Goal: Task Accomplishment & Management: Manage account settings

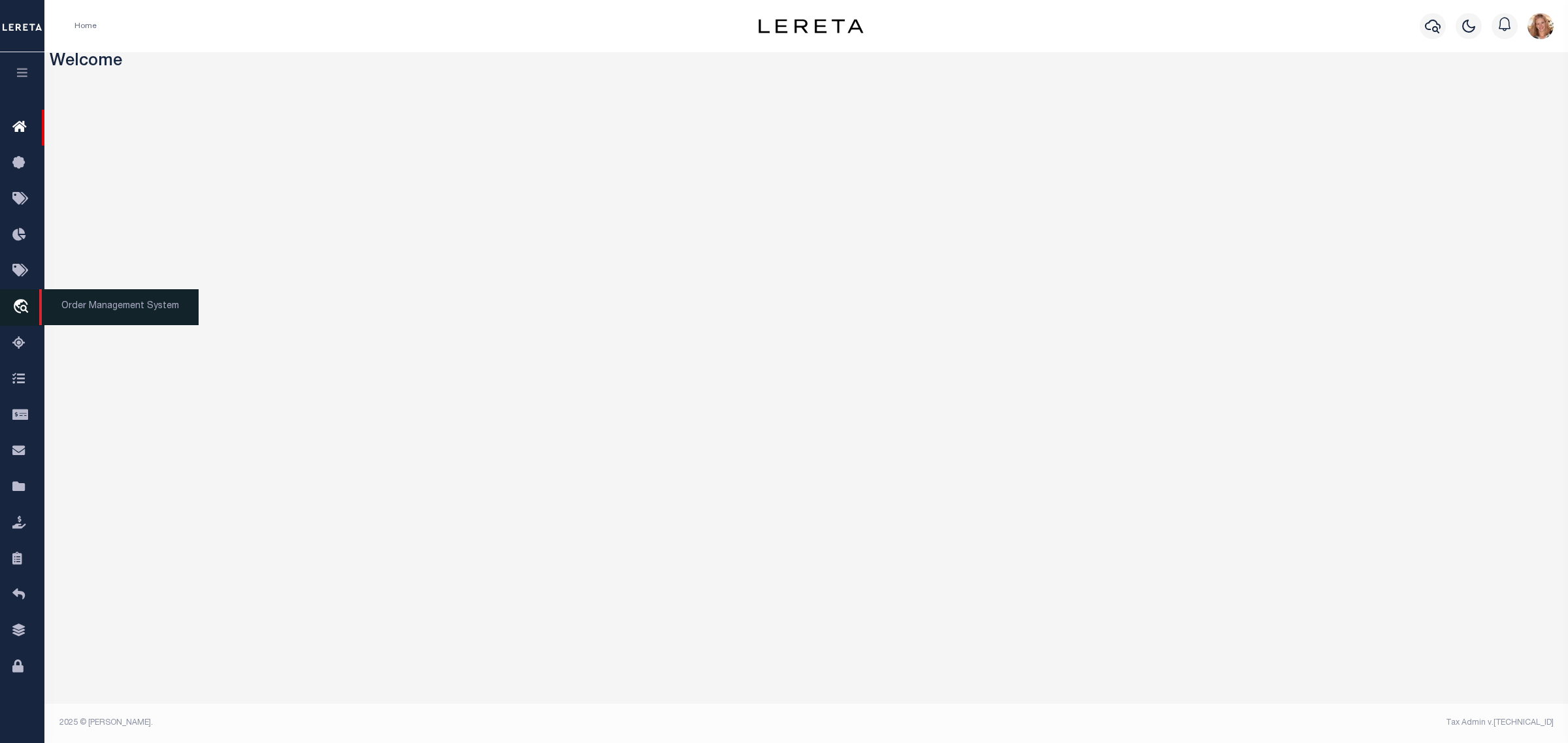
click at [17, 312] on icon "travel_explore" at bounding box center [22, 307] width 21 height 17
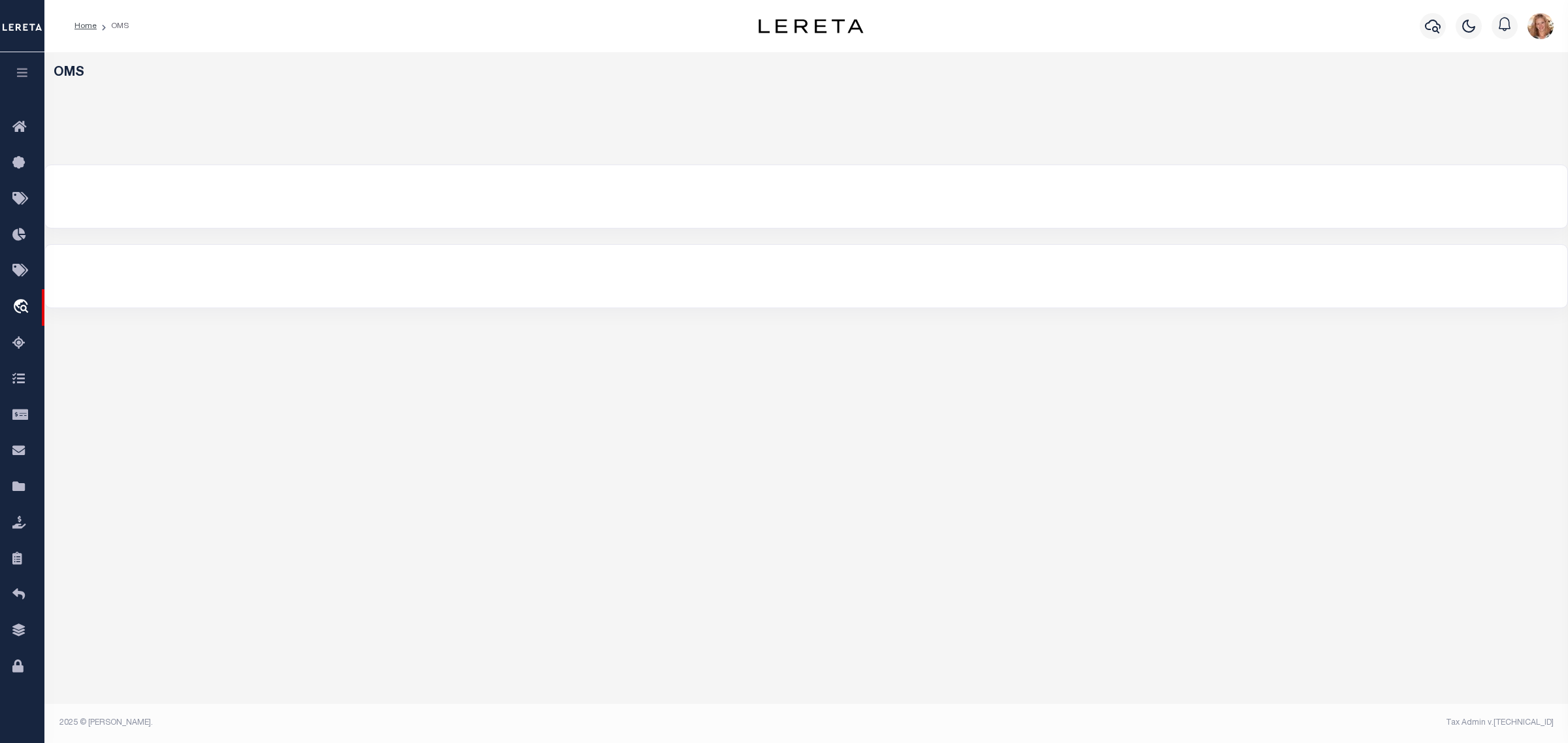
select select "200"
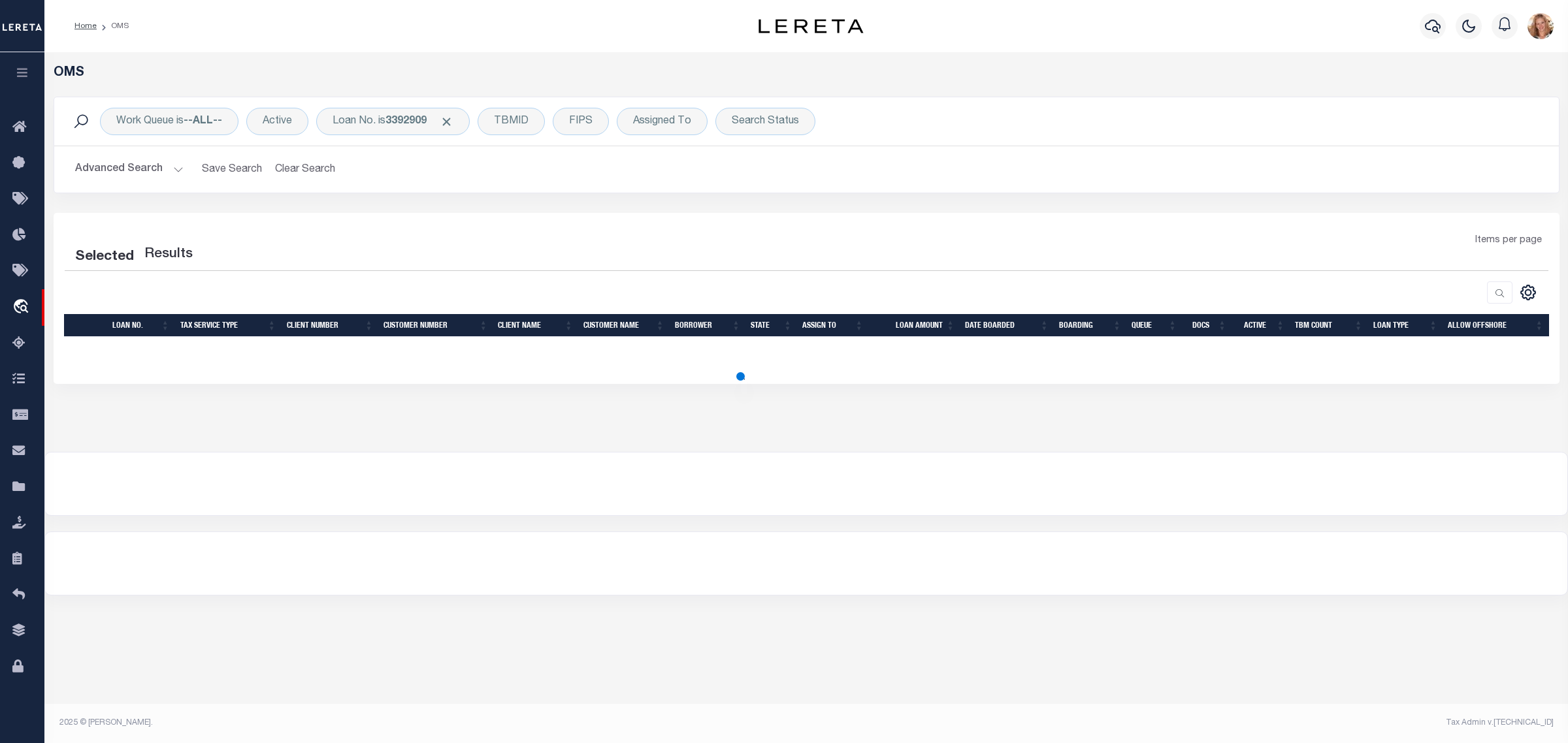
select select "200"
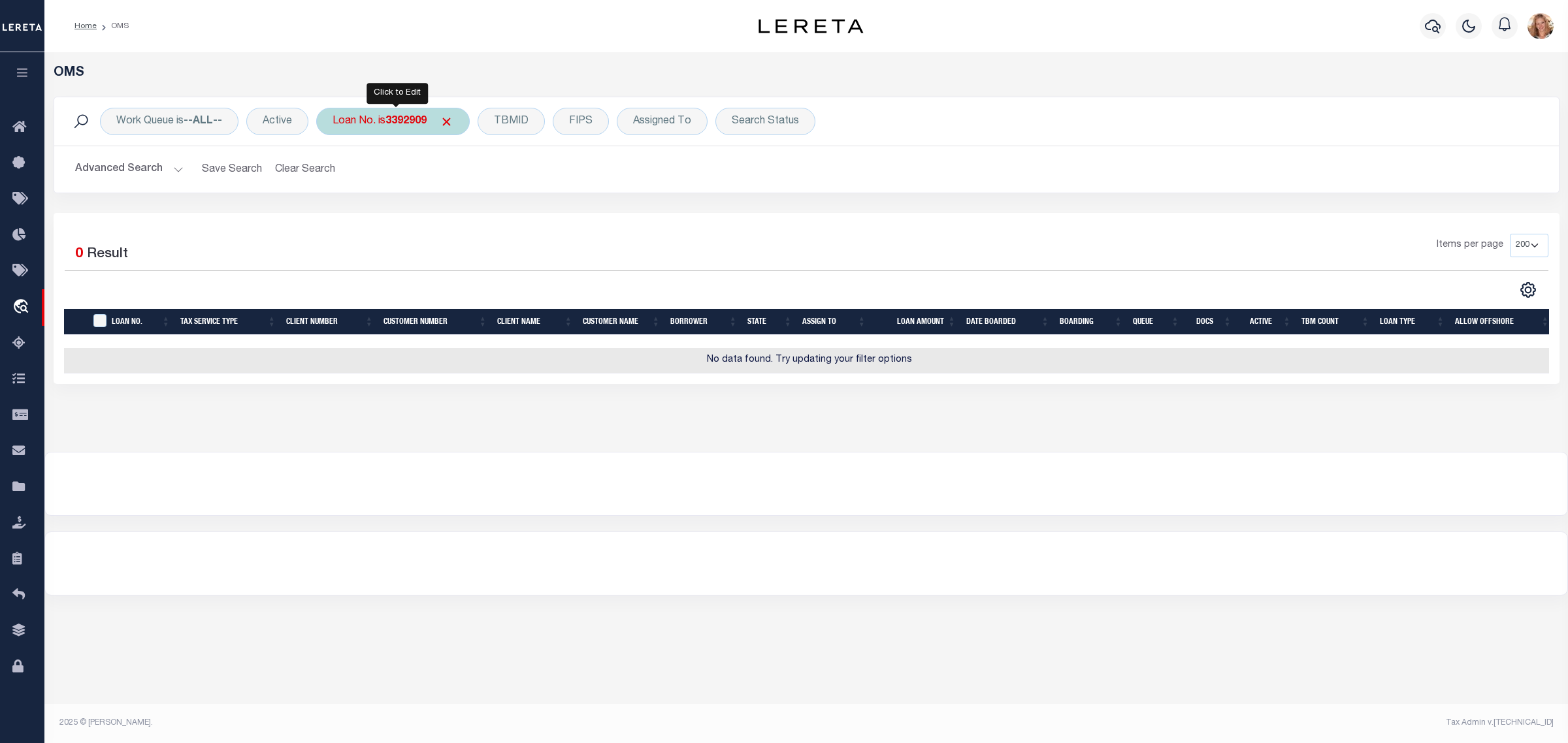
click at [366, 122] on div "Loan No. is 3392909" at bounding box center [393, 122] width 154 height 28
type input "0000178608-01"
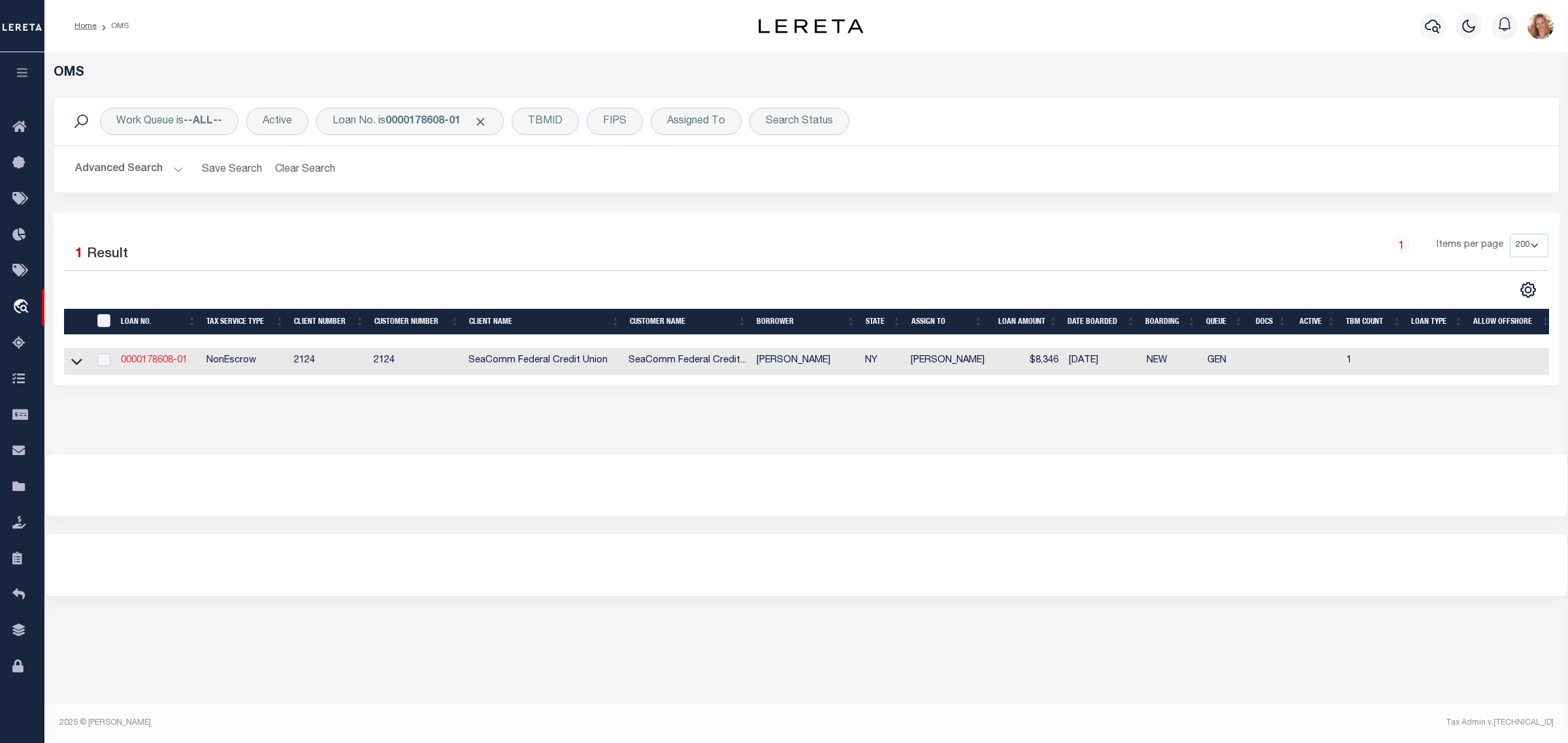
click at [168, 360] on link "0000178608-01" at bounding box center [154, 360] width 67 height 9
type input "0000178608-01"
type input "[PERSON_NAME]"
select select "False"
select select
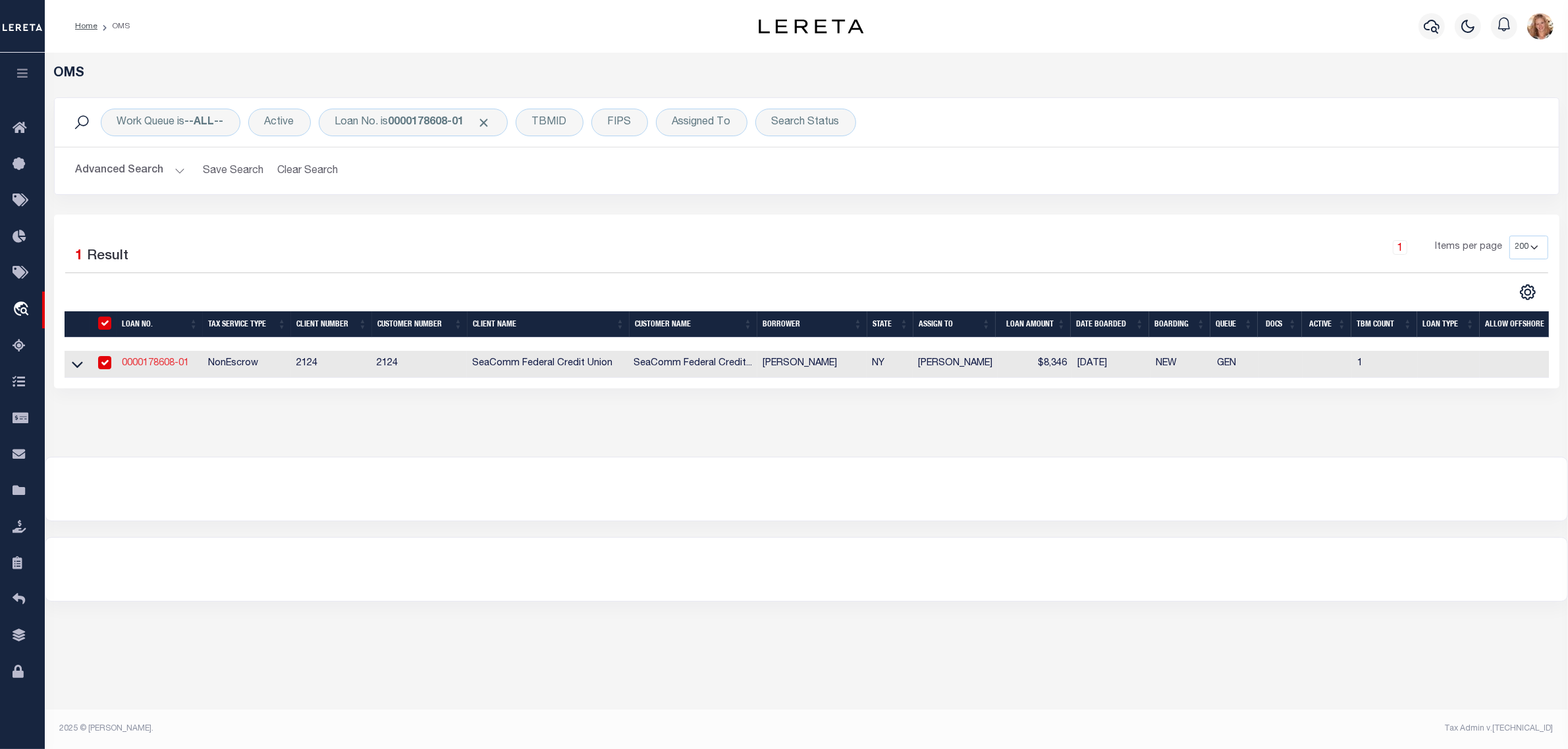
select select
type input "[STREET_ADDRESS][PERSON_NAME]"
type input "WINTHROP,[GEOGRAPHIC_DATA],13697-313"
select select "10"
select select "NonEscrow"
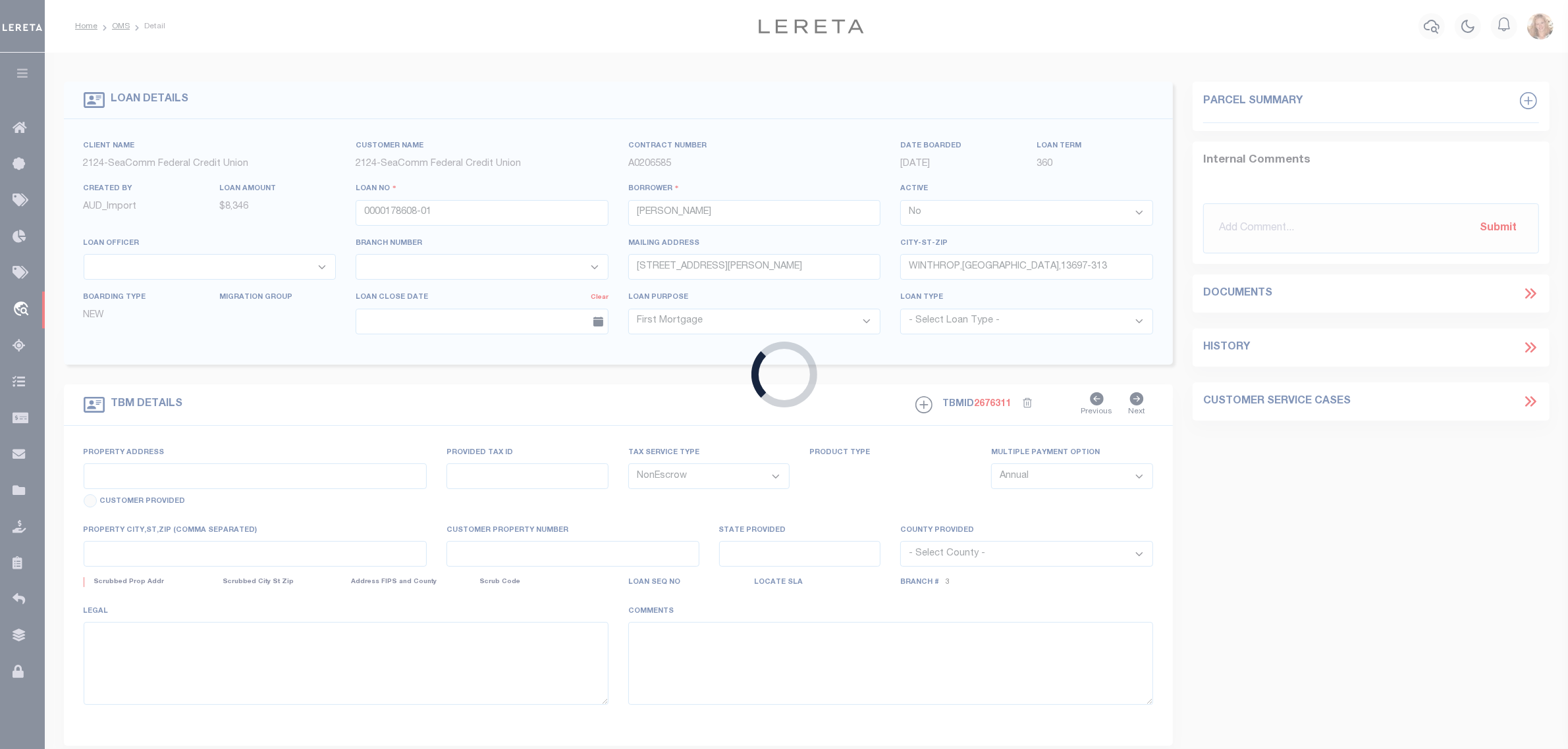
select select "4699"
select select "2359"
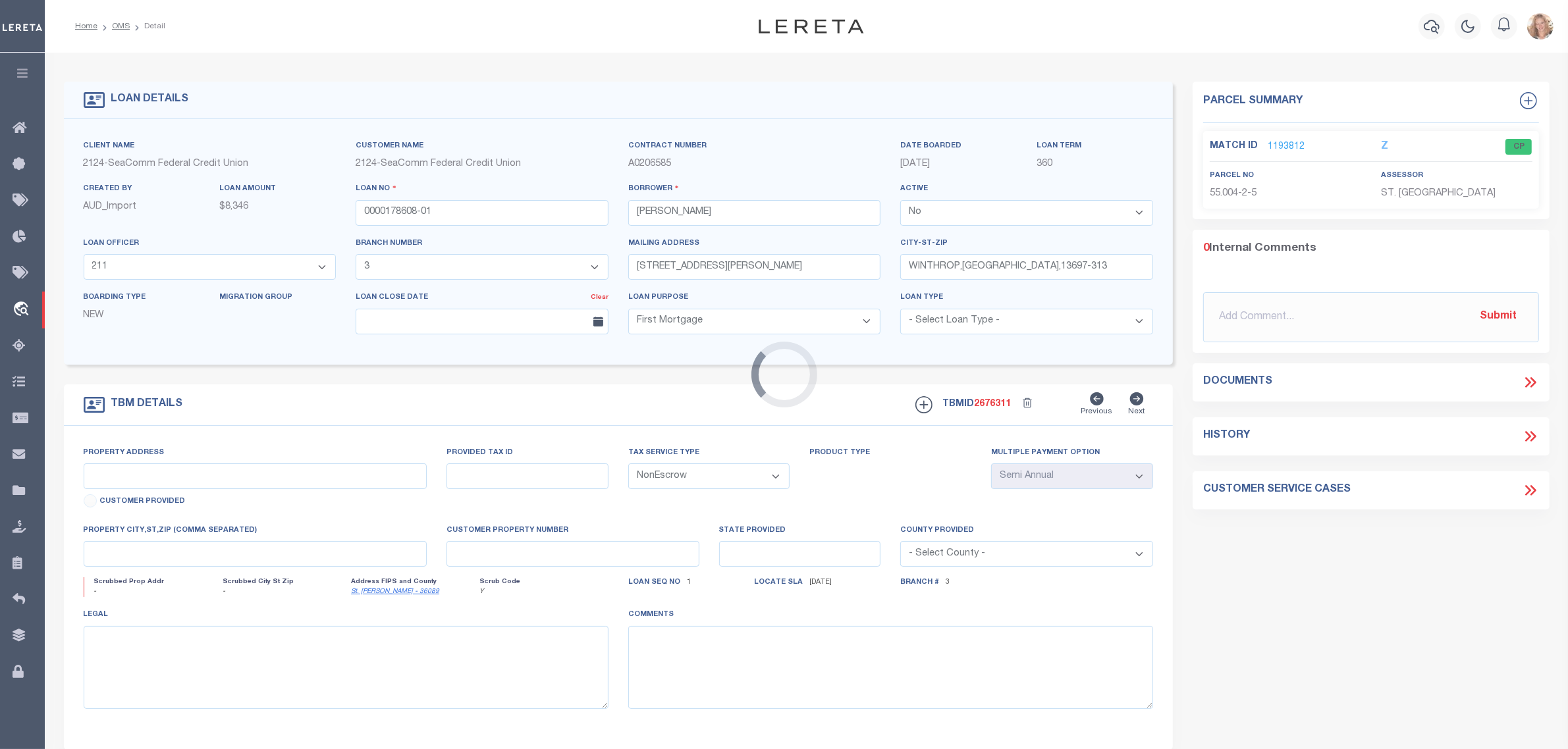
type input "[STREET_ADDRESS][PERSON_NAME]"
type input "55.004-2-5"
select select
type input "Winthrop NY 13697-3130"
type input "NY"
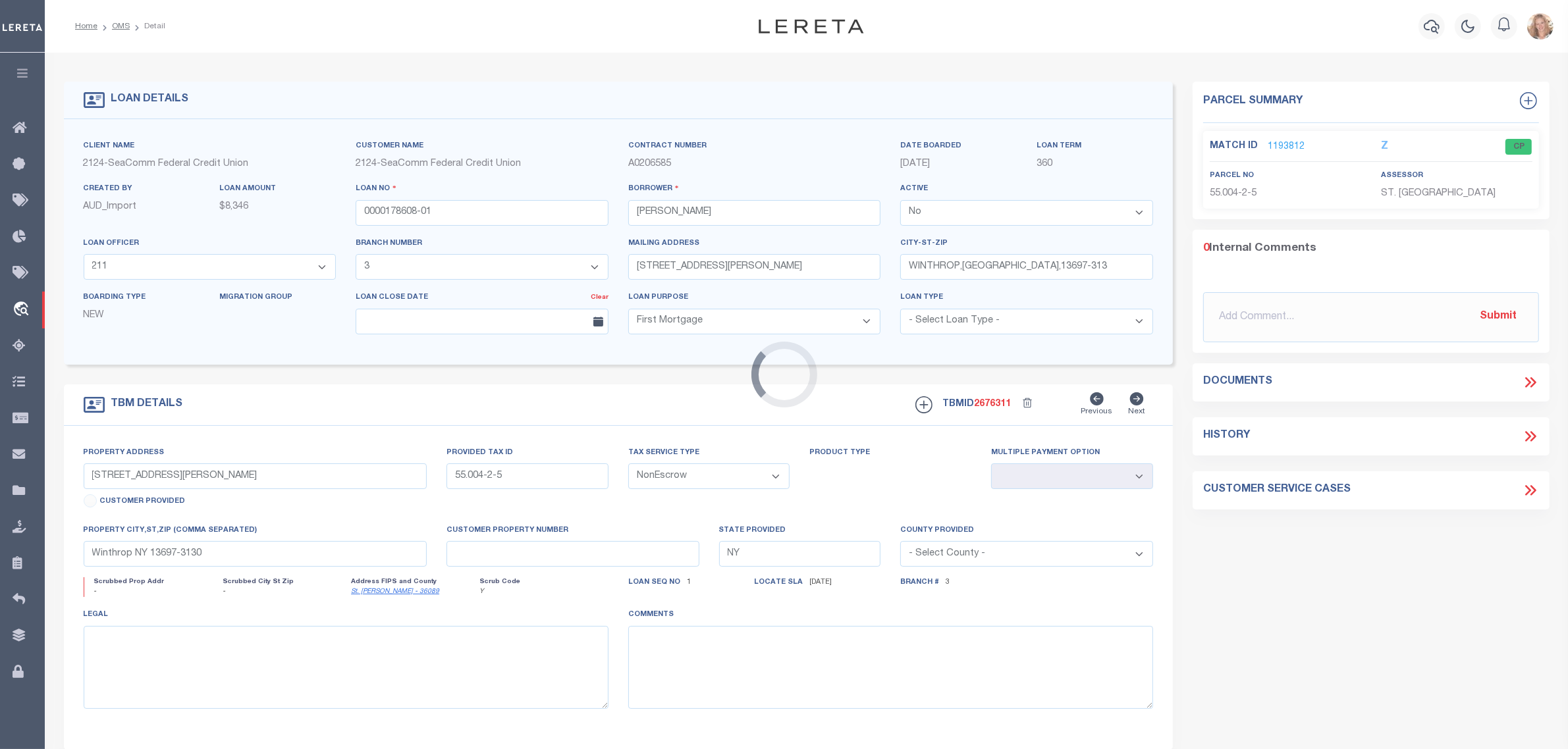
select select
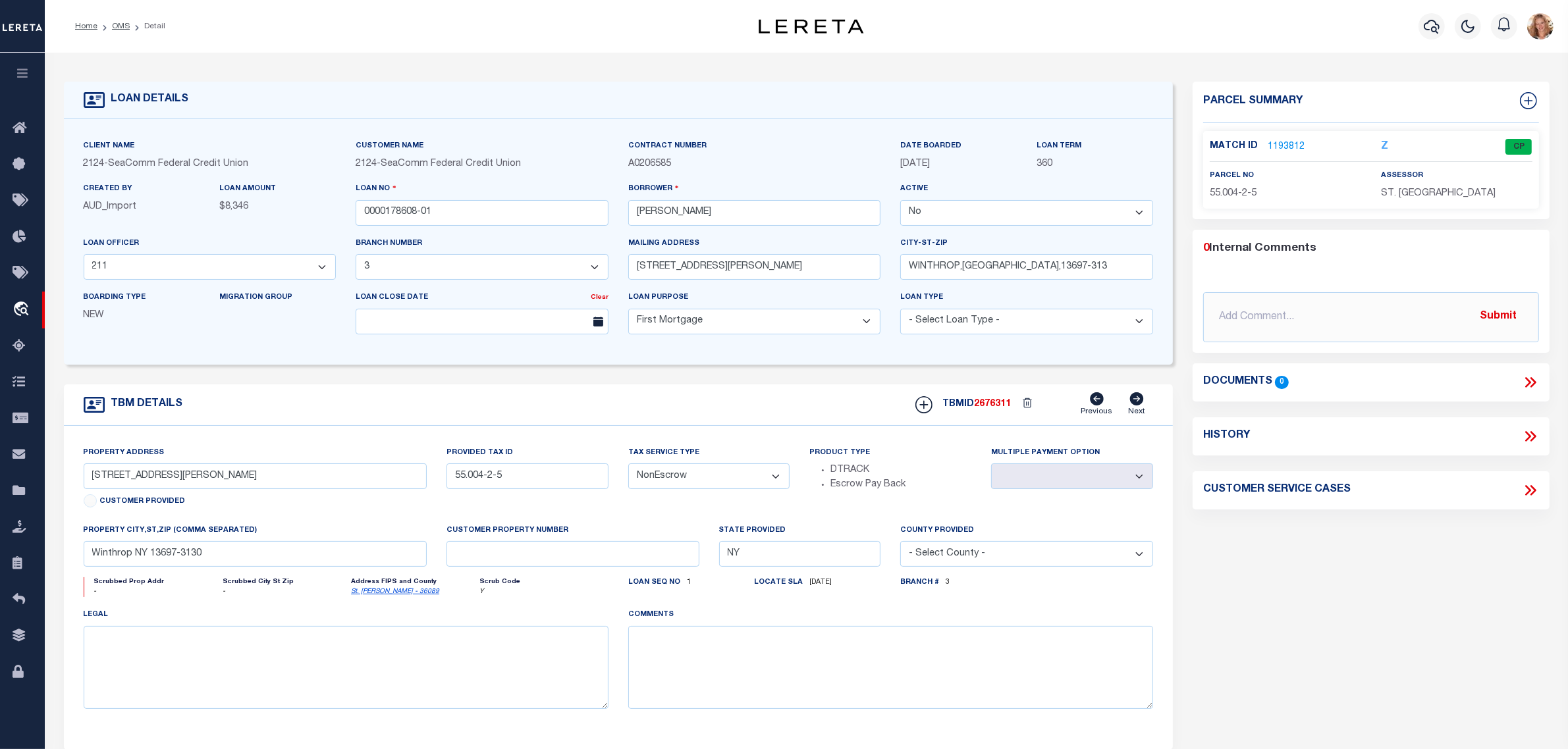
click at [1533, 436] on icon at bounding box center [1533, 436] width 6 height 10
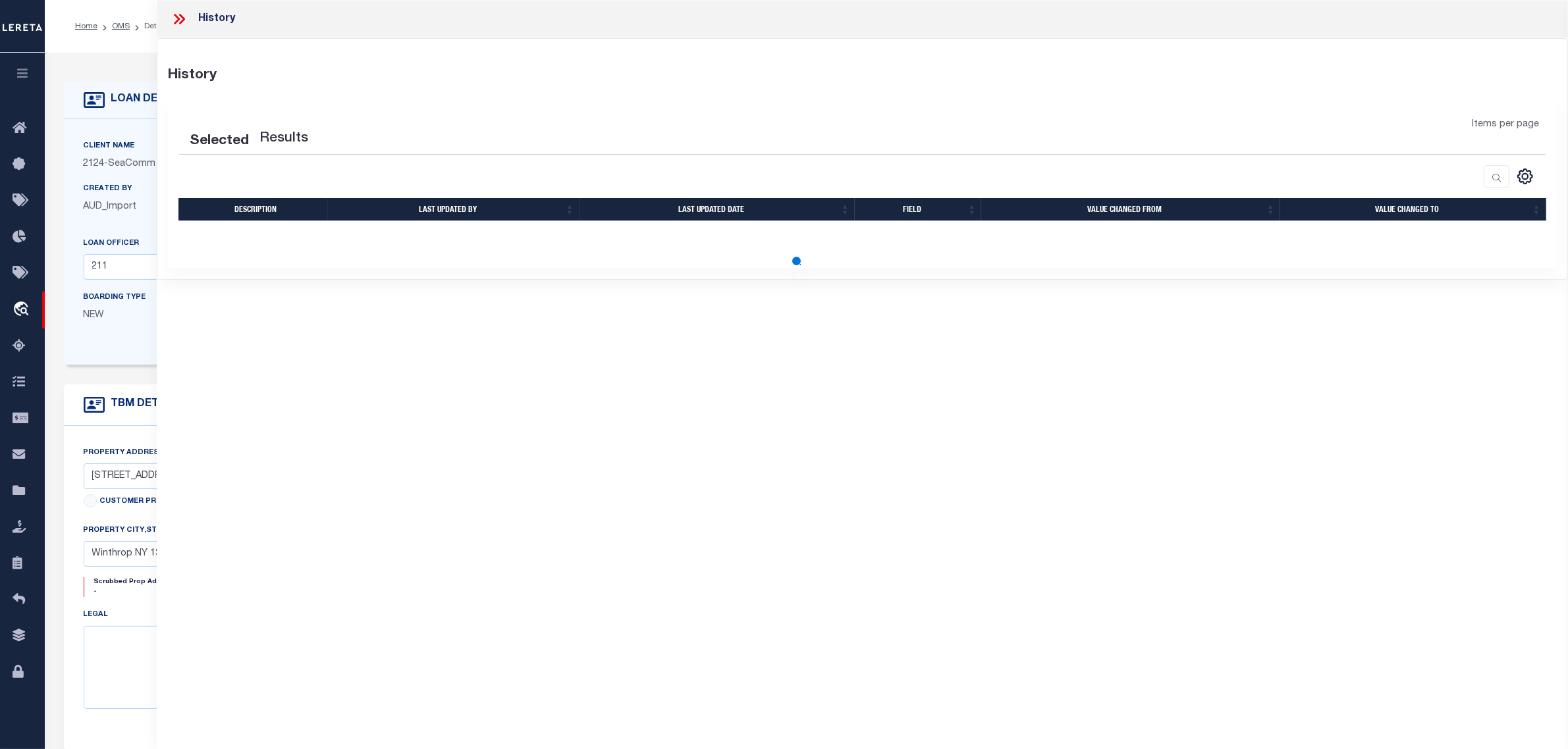
select select "100"
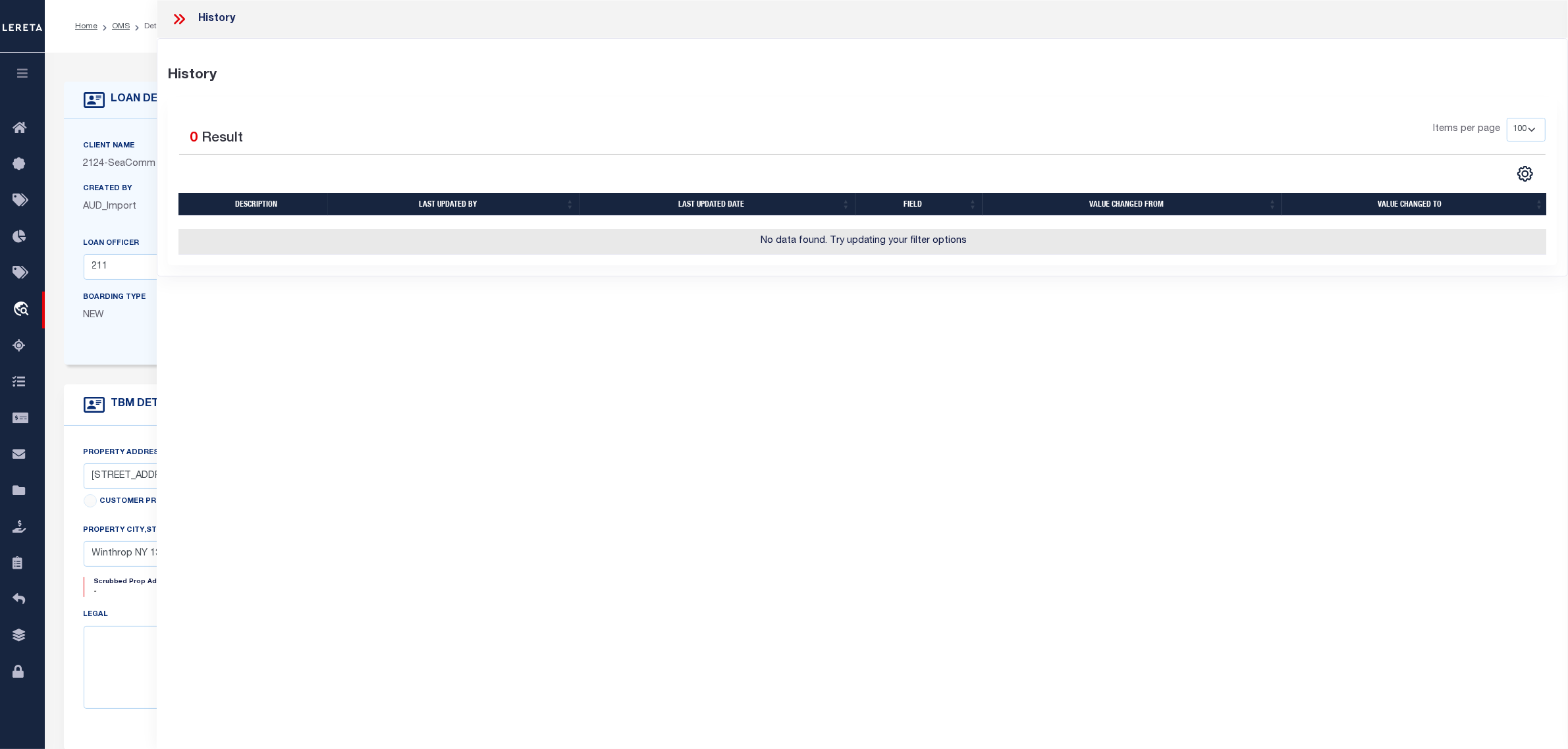
click at [137, 216] on div "Created By AUD_Import" at bounding box center [142, 203] width 137 height 43
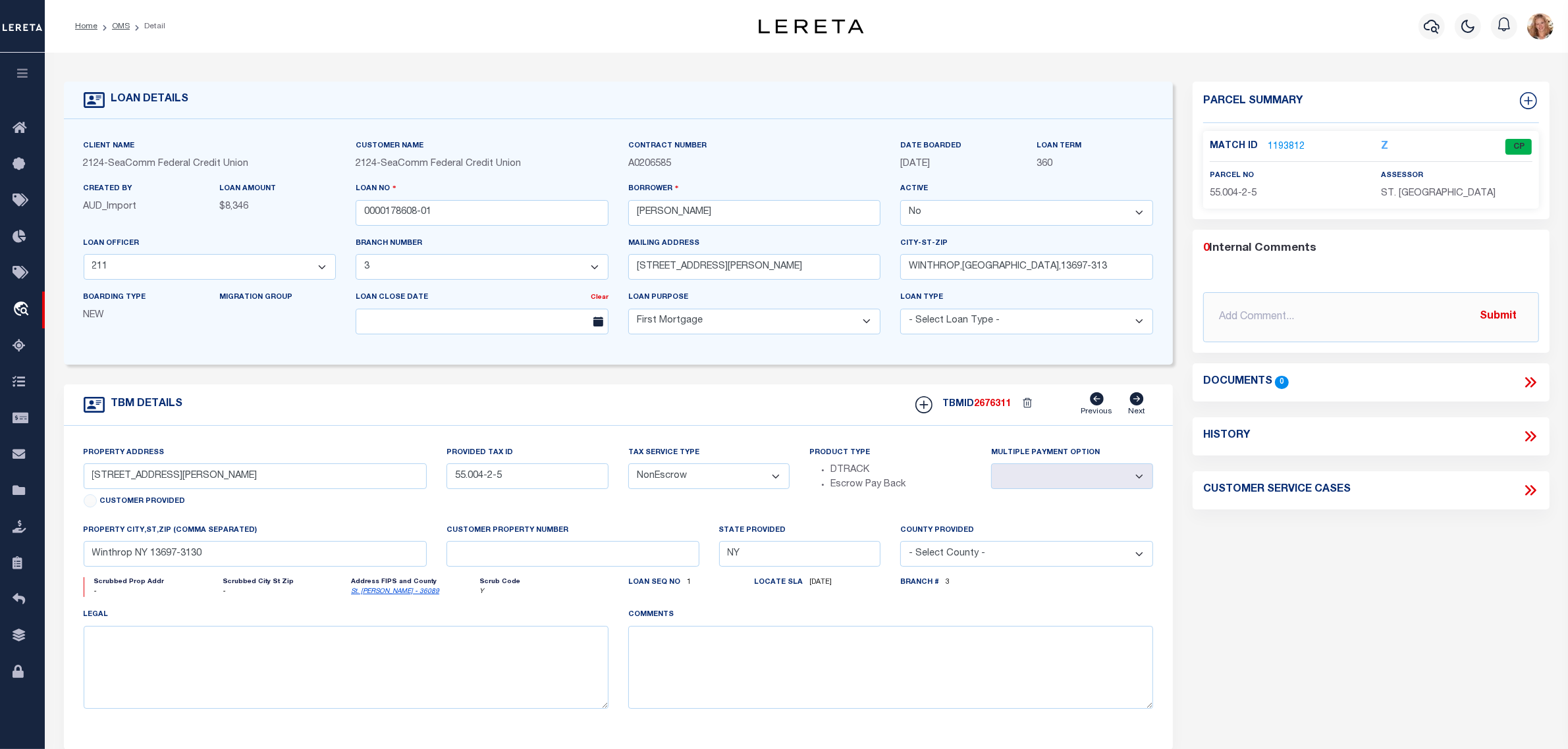
click at [1286, 151] on link "1193812" at bounding box center [1286, 147] width 37 height 14
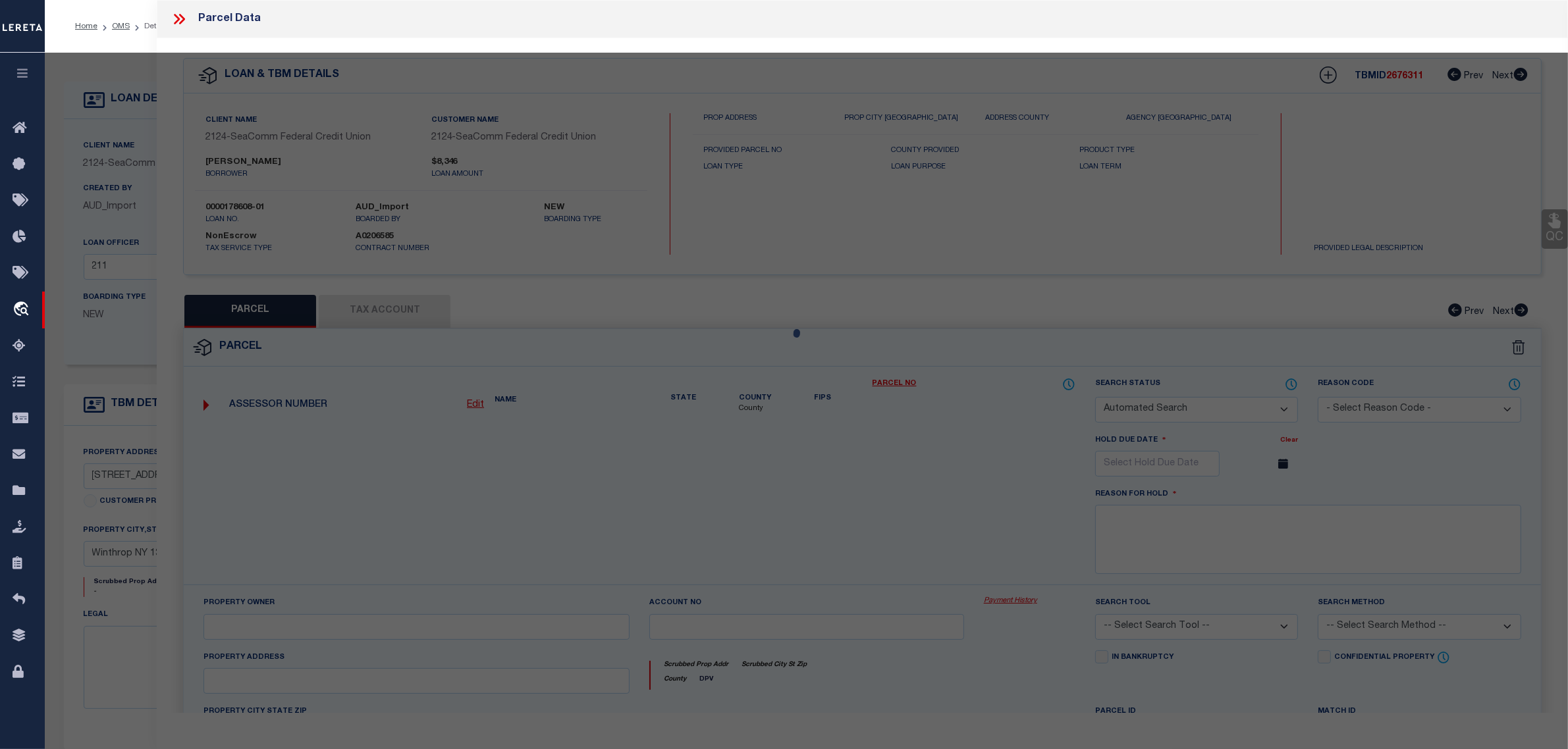
checkbox input "false"
select select "CP"
type input "[PERSON_NAME]"
select select
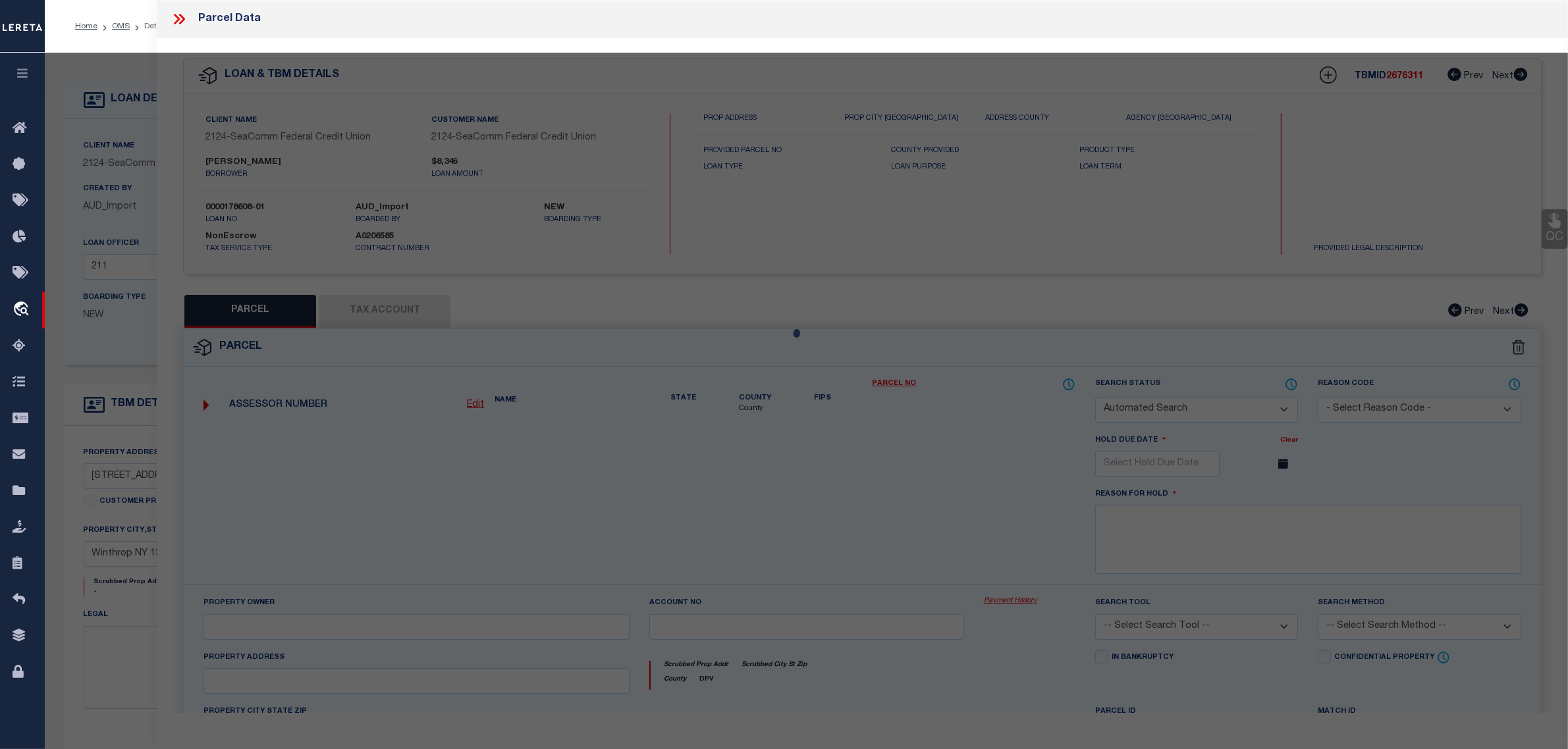
type input "[STREET_ADDRESS][PERSON_NAME]"
type input "WINTHROP NY 13697"
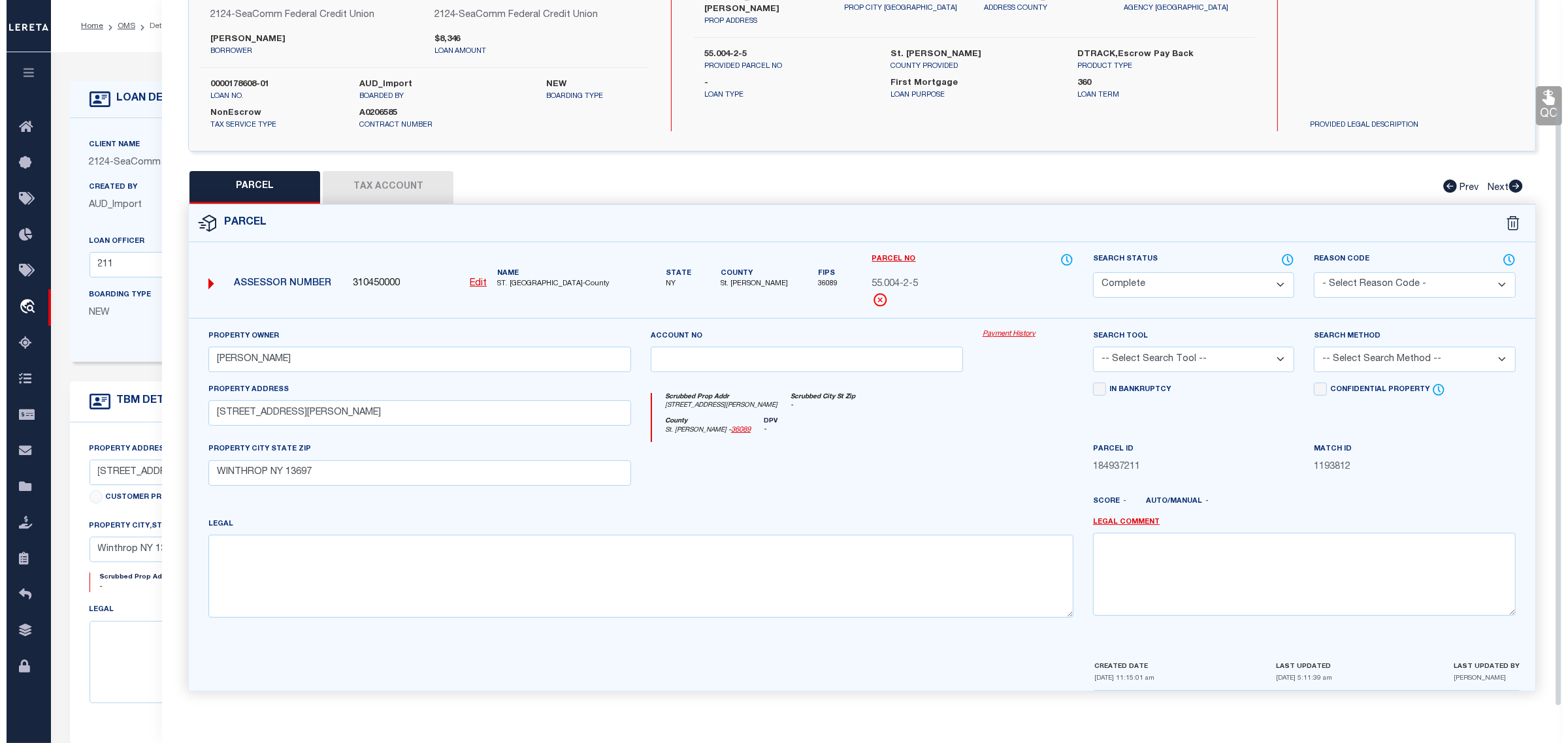
scroll to position [125, 0]
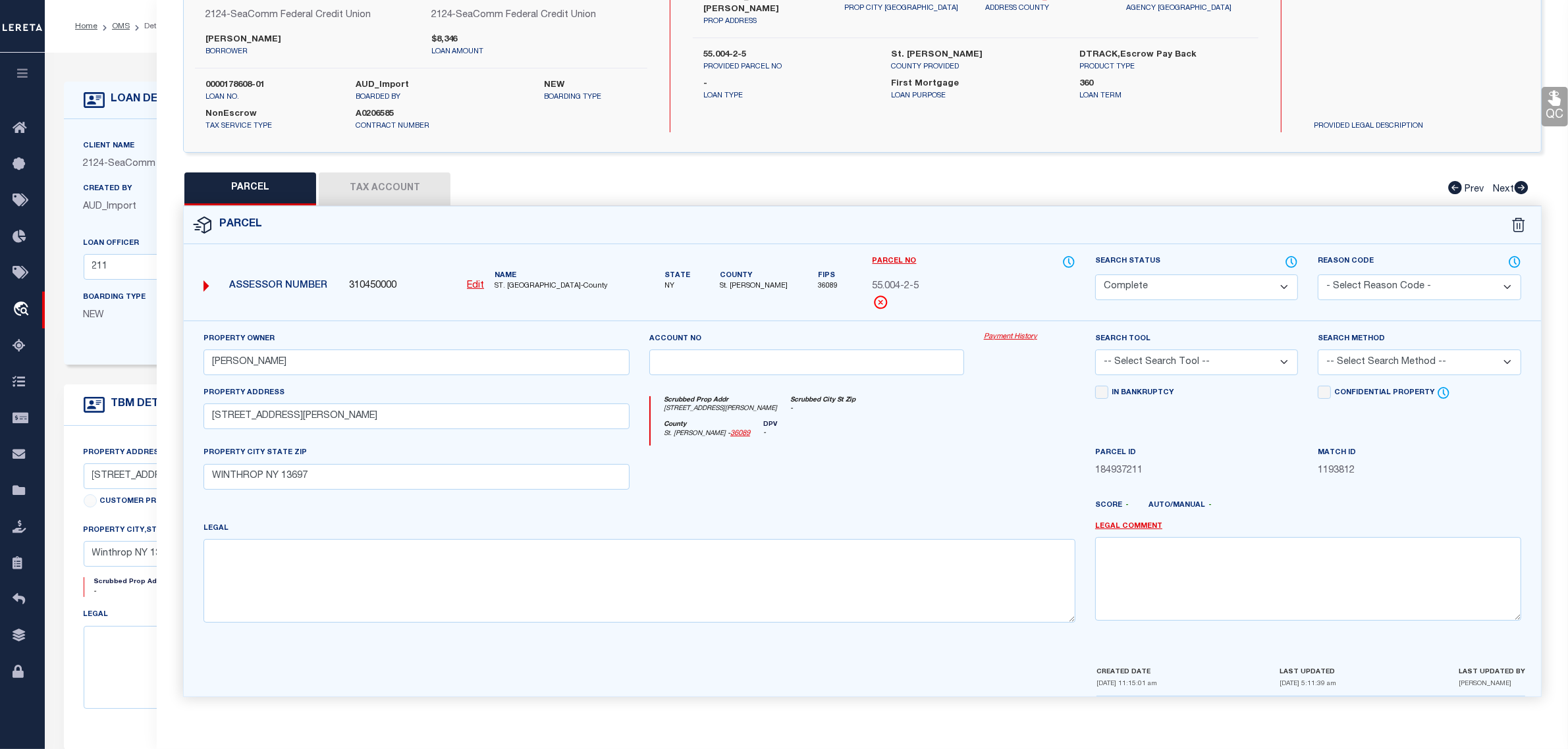
click at [134, 340] on div "Boarding Type NEW Migration Group" at bounding box center [210, 317] width 273 height 54
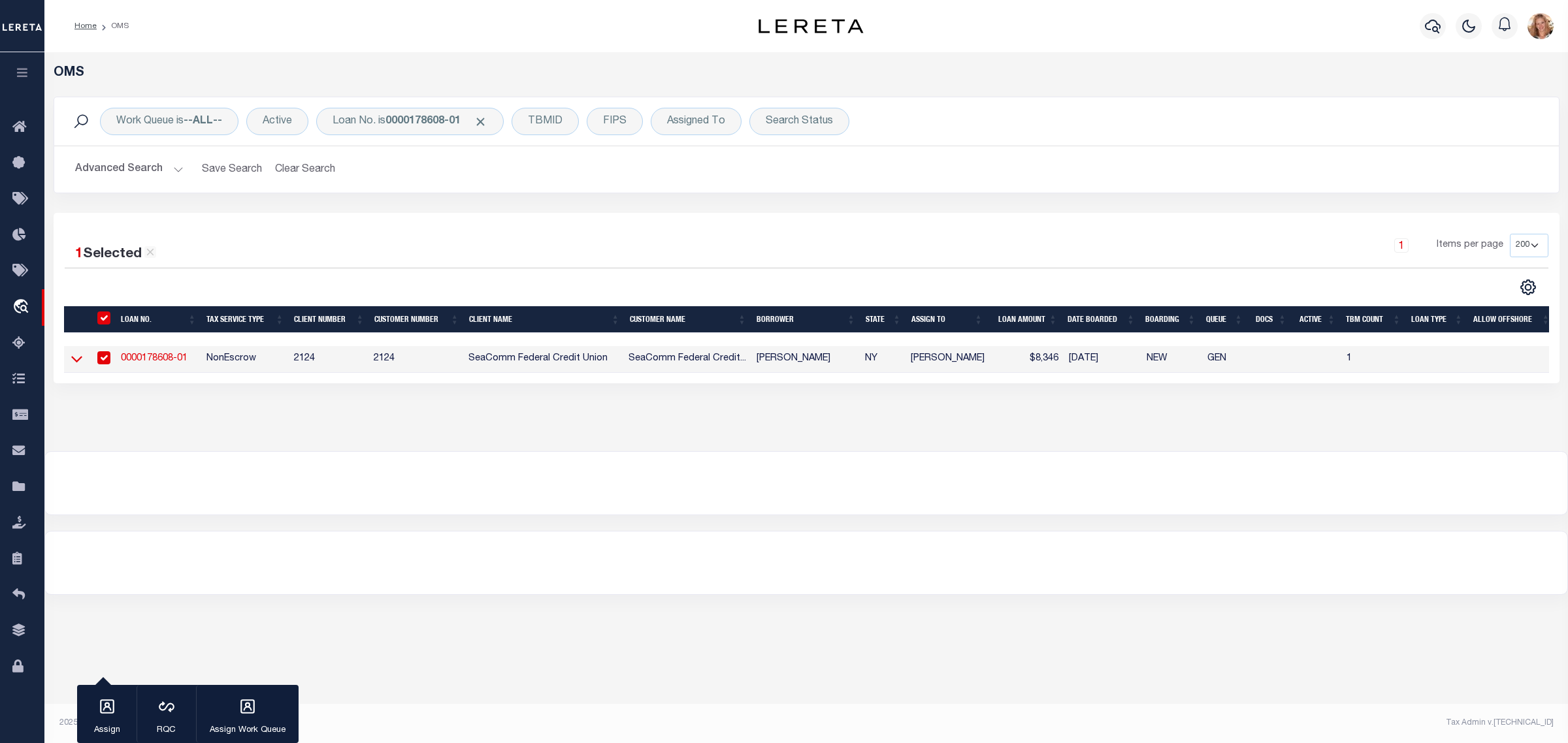
click at [76, 358] on icon at bounding box center [76, 359] width 11 height 14
